Goal: Check status: Check status

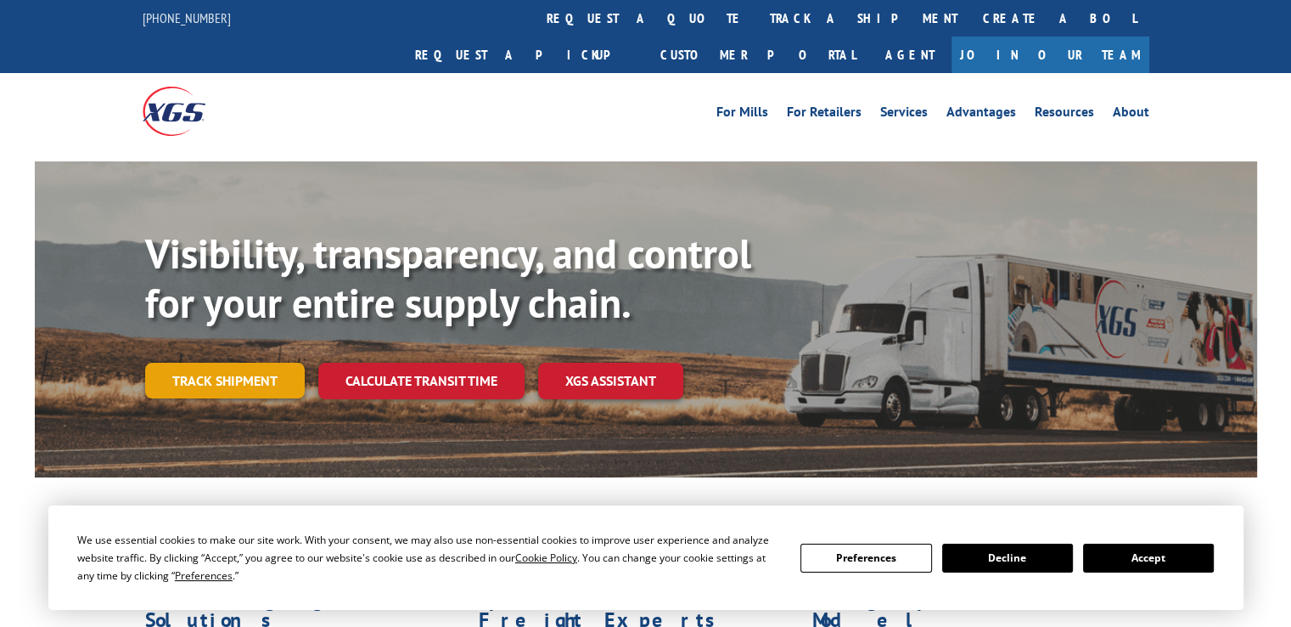
click at [238, 362] on link "Track shipment" at bounding box center [225, 380] width 160 height 36
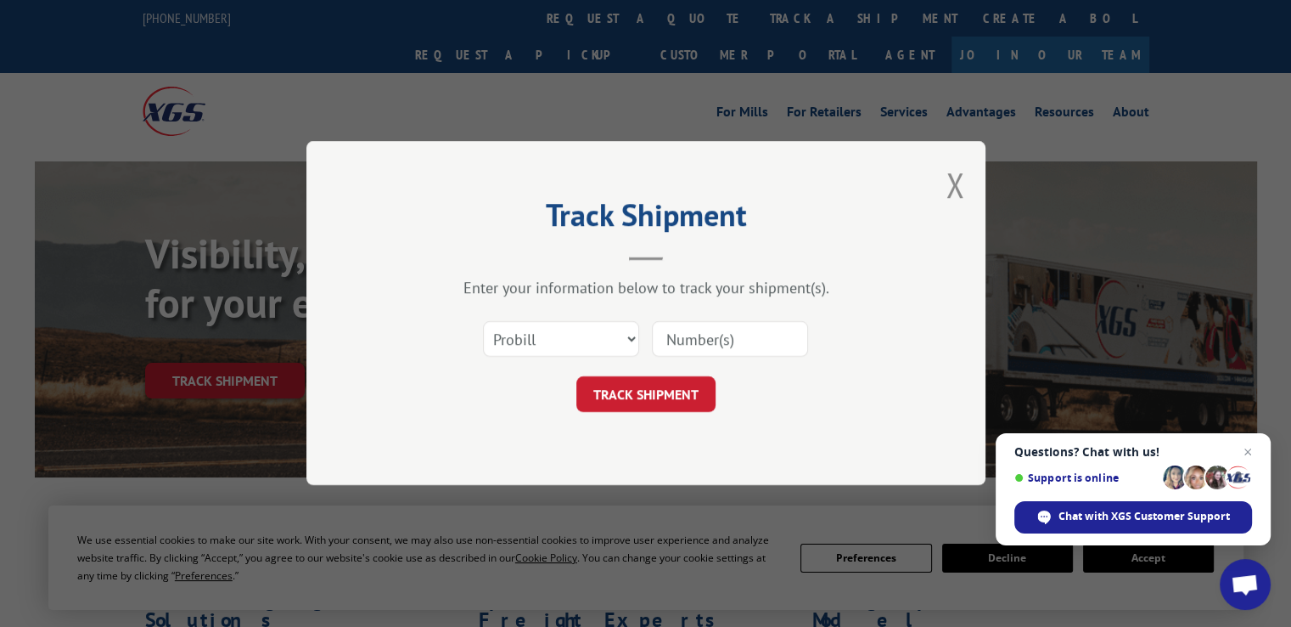
click at [705, 336] on input at bounding box center [730, 340] width 156 height 36
type input "2872399"
click at [627, 396] on button "TRACK SHIPMENT" at bounding box center [645, 395] width 139 height 36
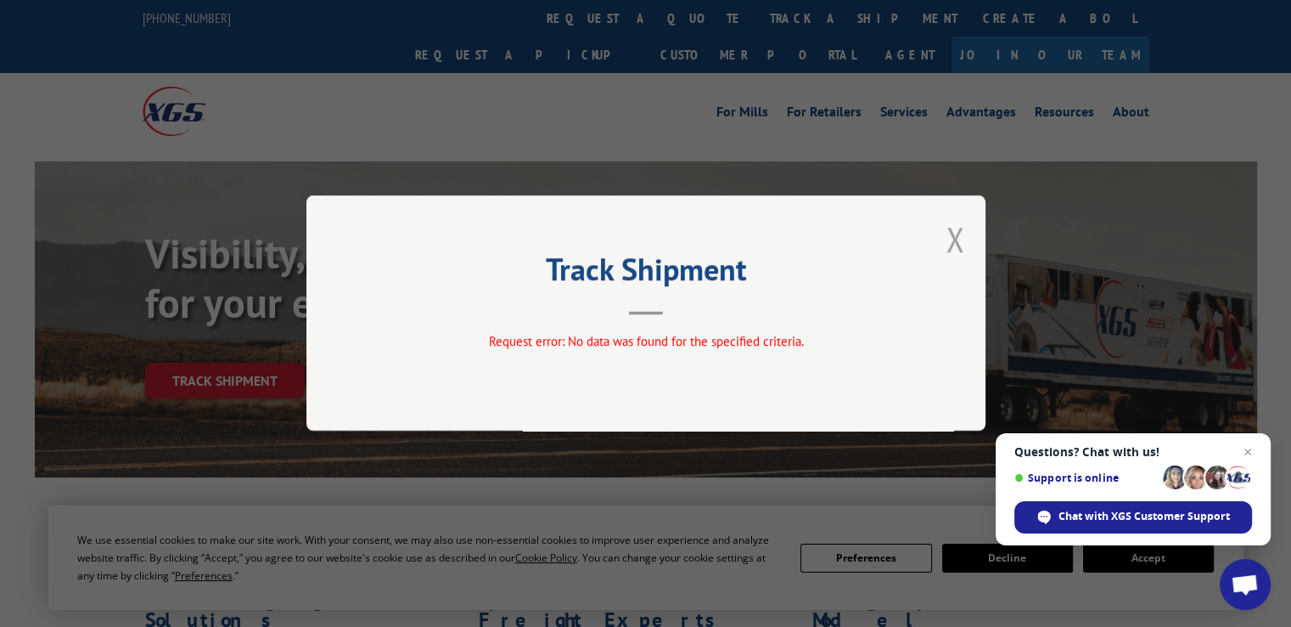
click at [961, 239] on button "Close modal" at bounding box center [955, 238] width 19 height 45
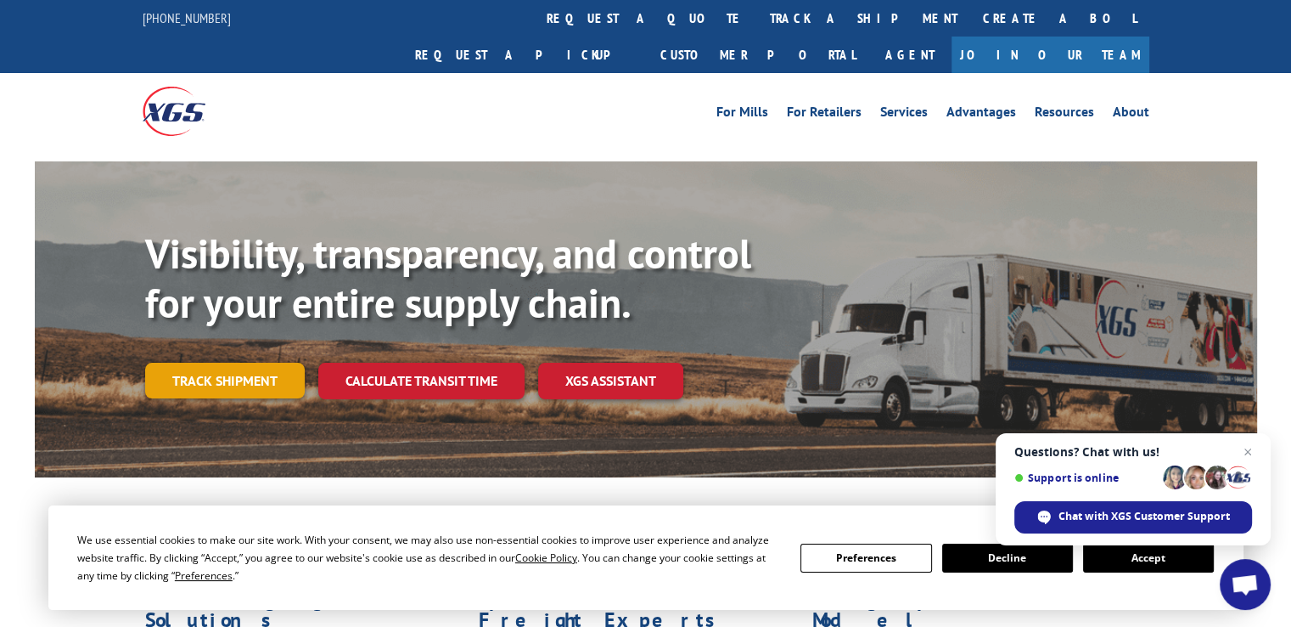
click at [244, 362] on link "Track shipment" at bounding box center [225, 380] width 160 height 36
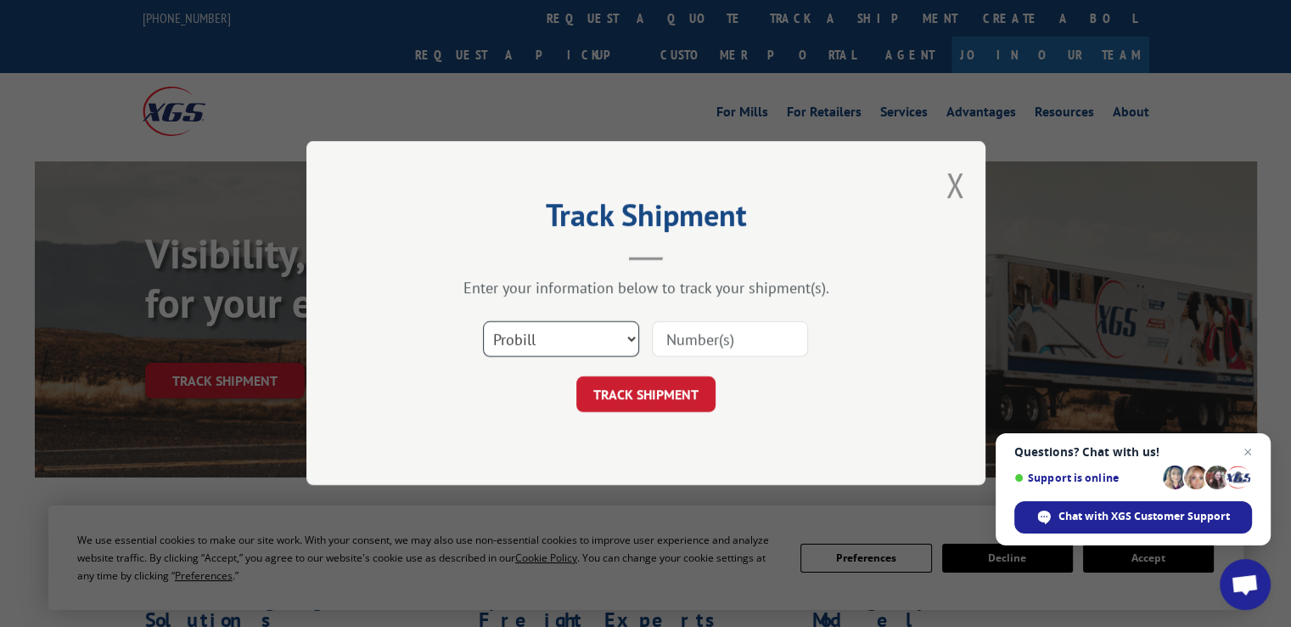
click at [626, 340] on select "Select category... Probill BOL PO" at bounding box center [561, 340] width 156 height 36
select select "bol"
click at [483, 322] on select "Select category... Probill BOL PO" at bounding box center [561, 340] width 156 height 36
click at [710, 337] on input at bounding box center [730, 340] width 156 height 36
type input "2872399"
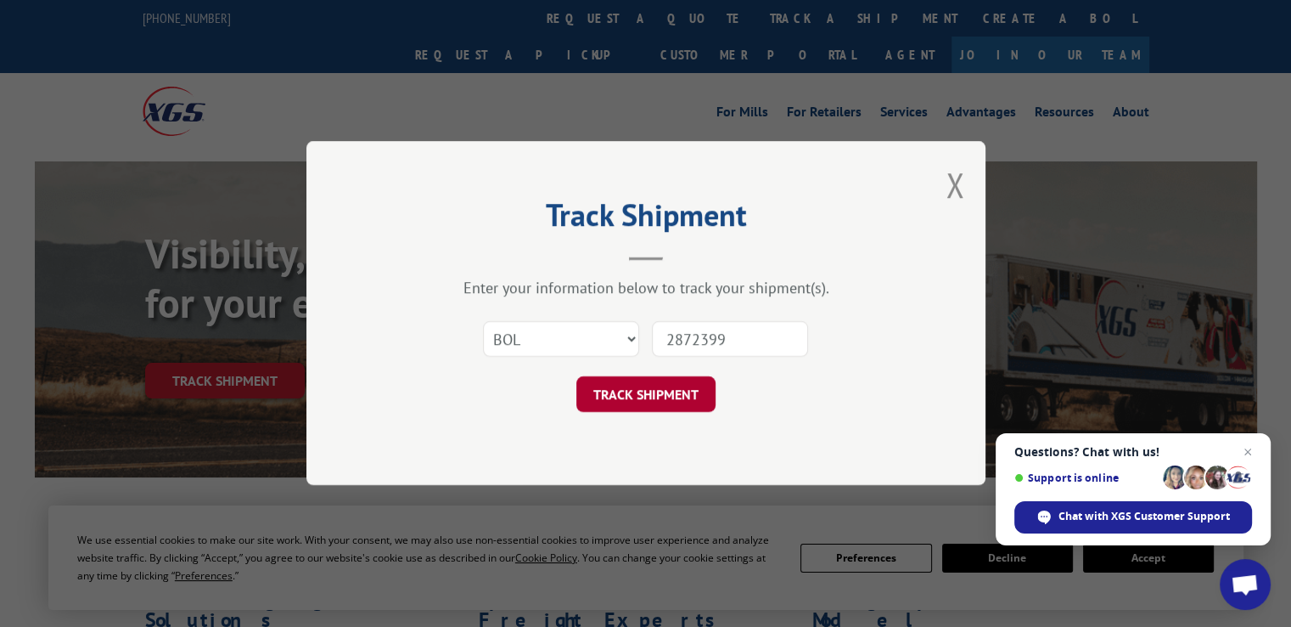
click at [653, 388] on button "TRACK SHIPMENT" at bounding box center [645, 395] width 139 height 36
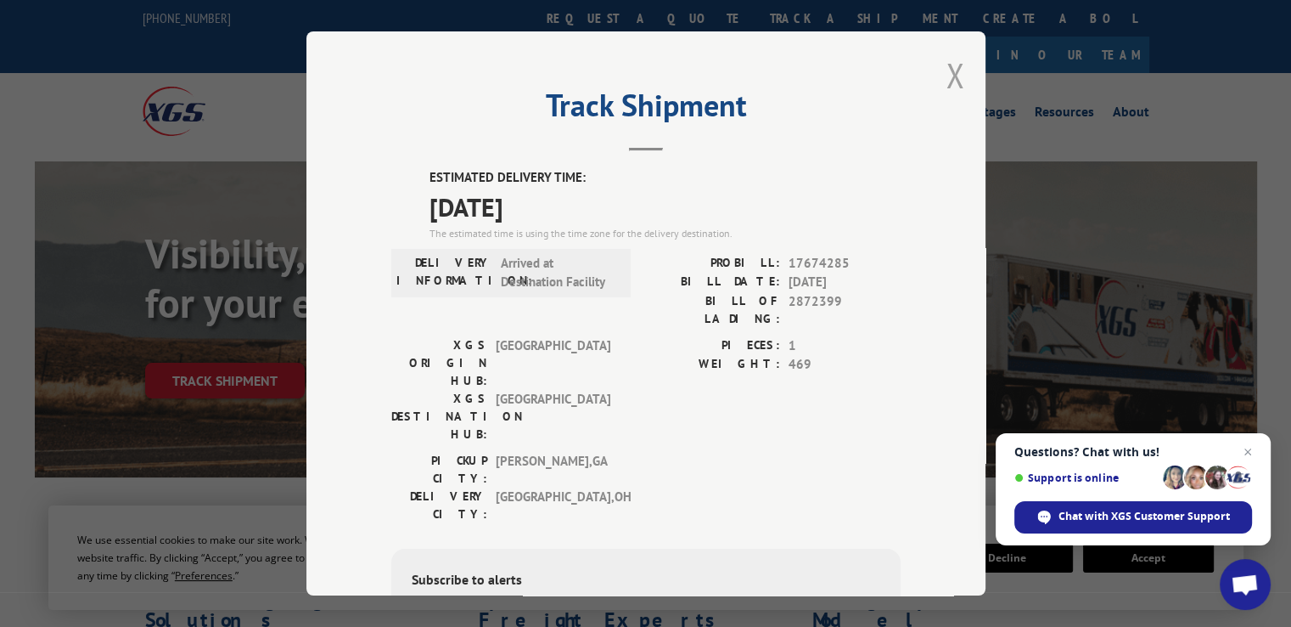
click at [947, 72] on button "Close modal" at bounding box center [955, 75] width 19 height 45
